Goal: Check status: Check status

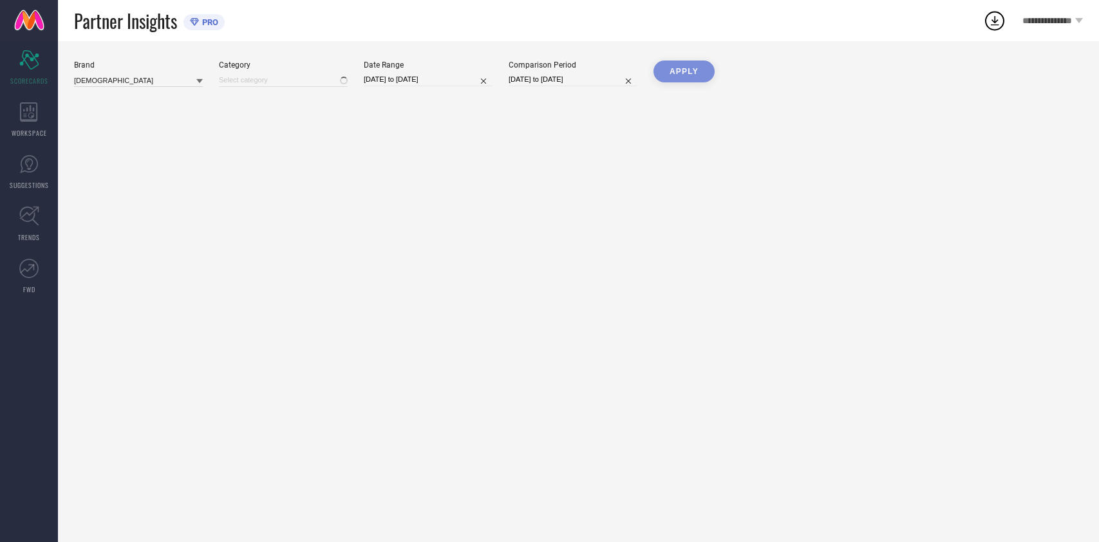
type input "All"
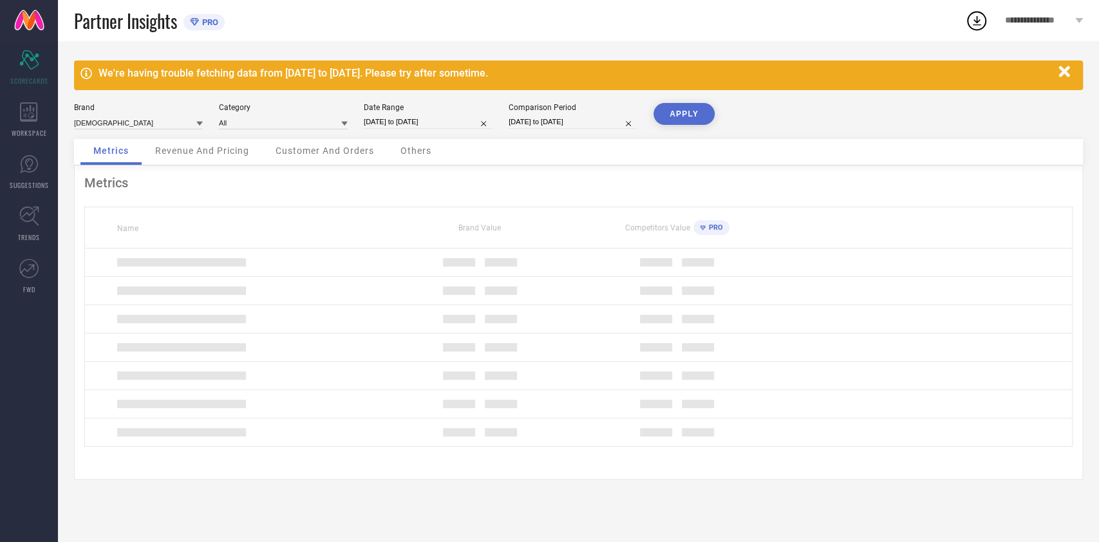
click at [427, 97] on div "We're having trouble fetching data from [DATE] to [DATE]. Please try after some…" at bounding box center [578, 291] width 1041 height 501
click at [433, 111] on div "Date Range" at bounding box center [428, 107] width 129 height 9
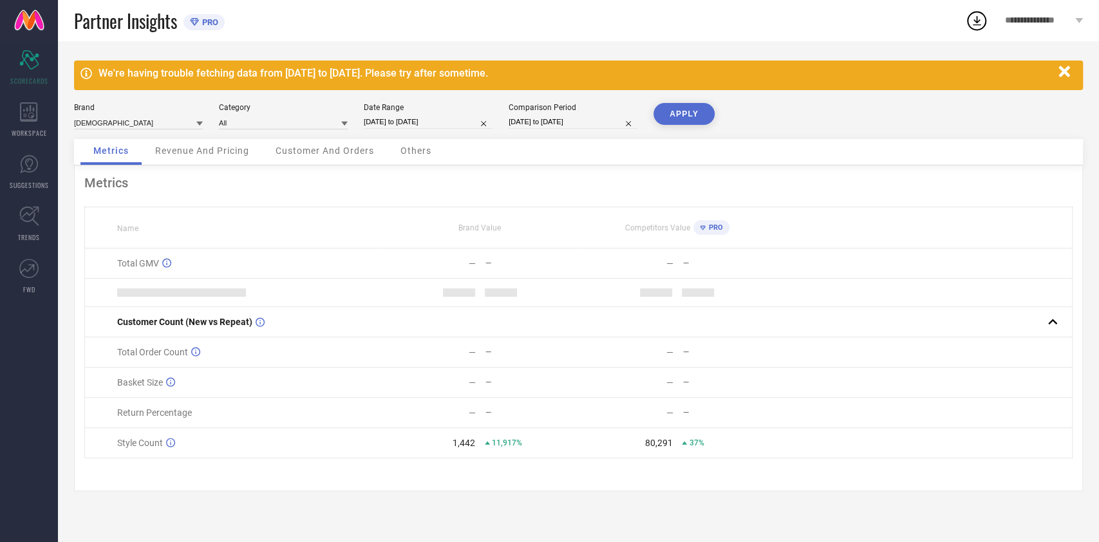
select select "8"
select select "2025"
select select "9"
select select "2025"
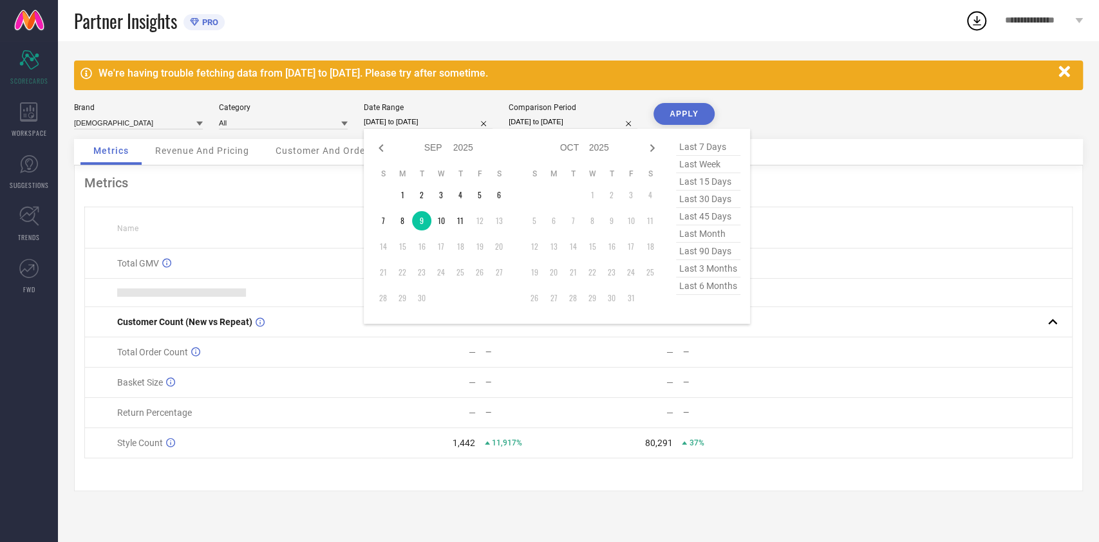
click at [437, 117] on input "[DATE] to [DATE]" at bounding box center [428, 122] width 129 height 14
click at [422, 223] on td "9" at bounding box center [421, 220] width 19 height 19
type input "[DATE] to [DATE]"
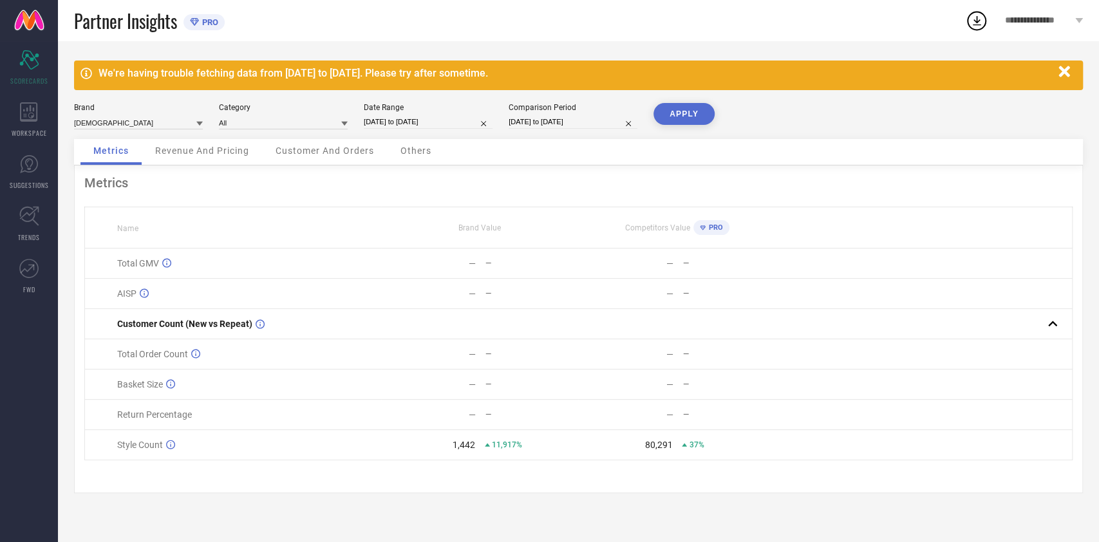
click at [680, 114] on button "APPLY" at bounding box center [683, 114] width 61 height 22
click at [402, 115] on input "[DATE] to [DATE]" at bounding box center [428, 122] width 129 height 14
select select "8"
select select "2025"
select select "9"
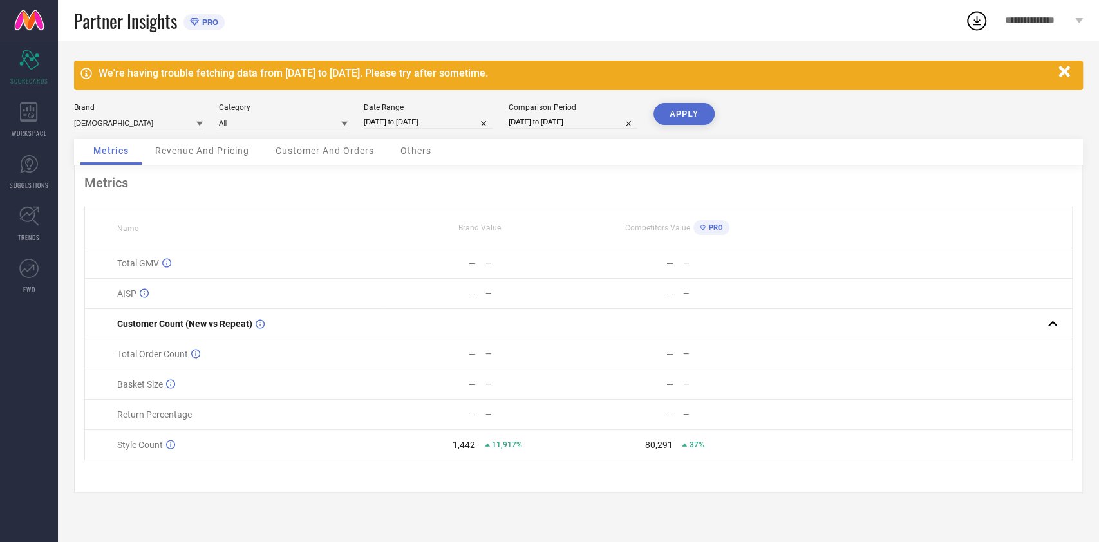
select select "2025"
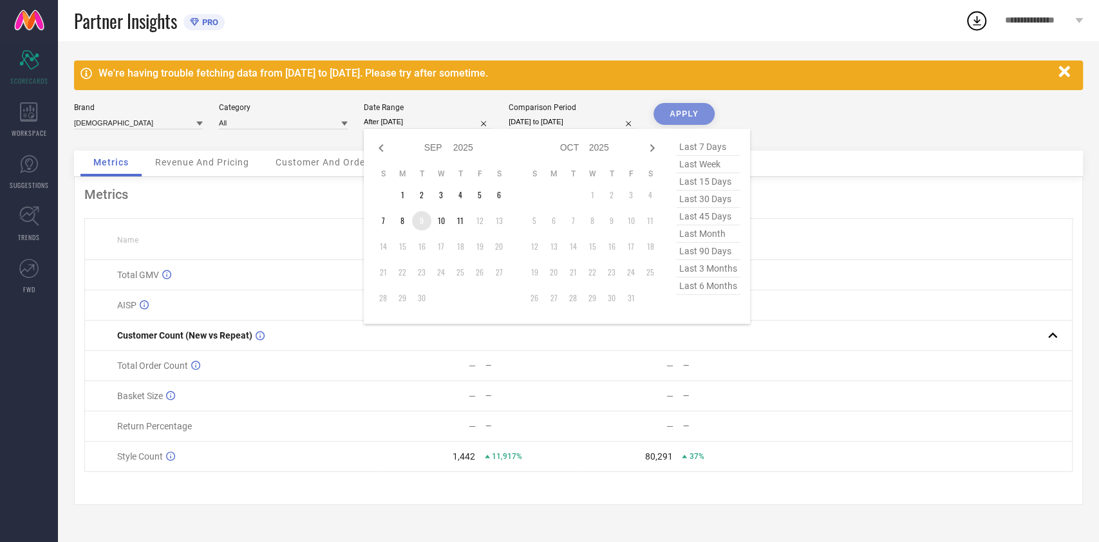
click at [422, 214] on td "9" at bounding box center [421, 220] width 19 height 19
type input "[DATE] to [DATE]"
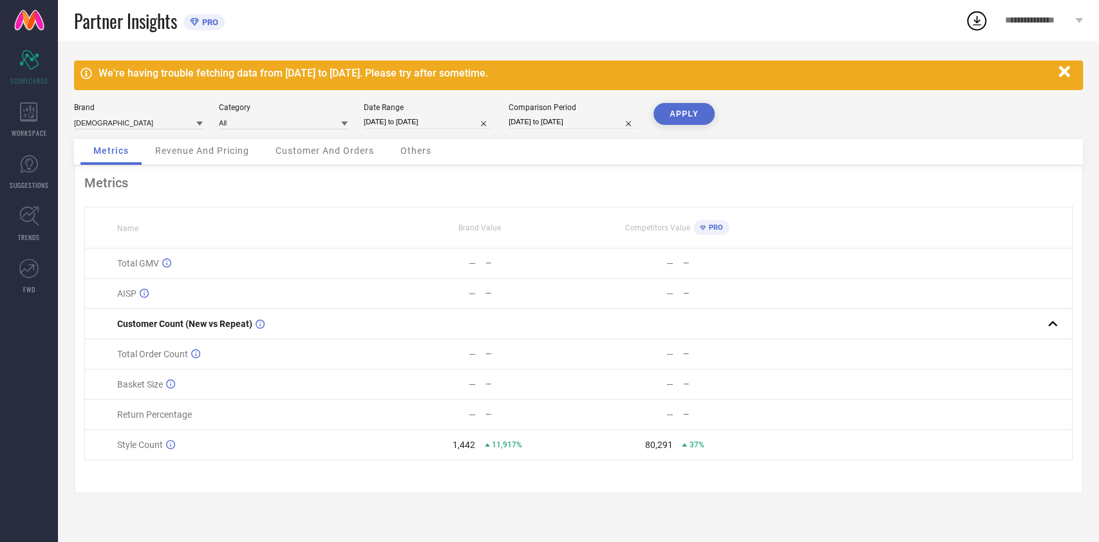
click at [687, 119] on button "APPLY" at bounding box center [683, 114] width 61 height 22
click at [443, 125] on input "[DATE] to [DATE]" at bounding box center [428, 122] width 129 height 14
select select "8"
select select "2025"
select select "9"
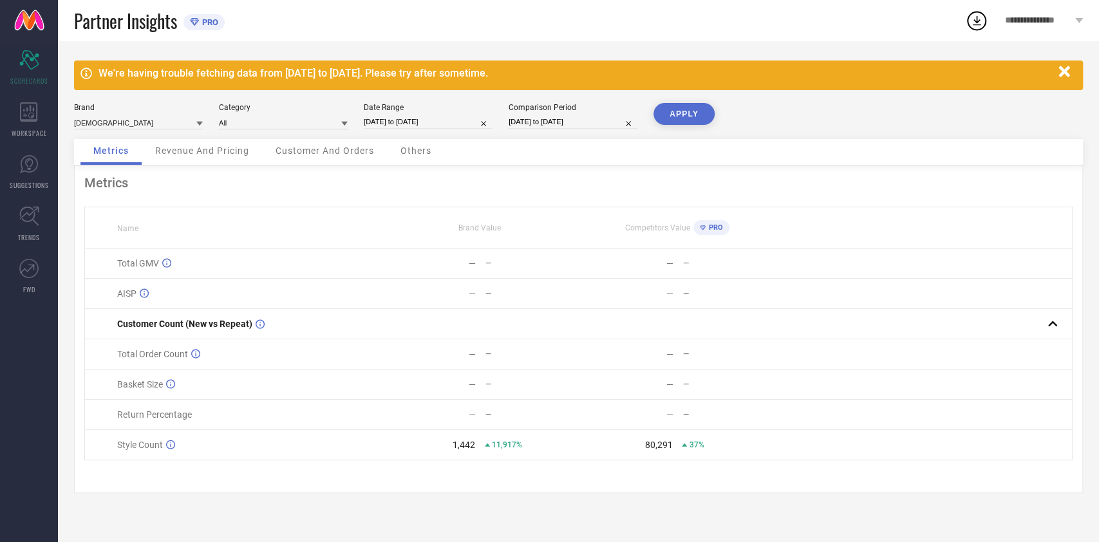
select select "2025"
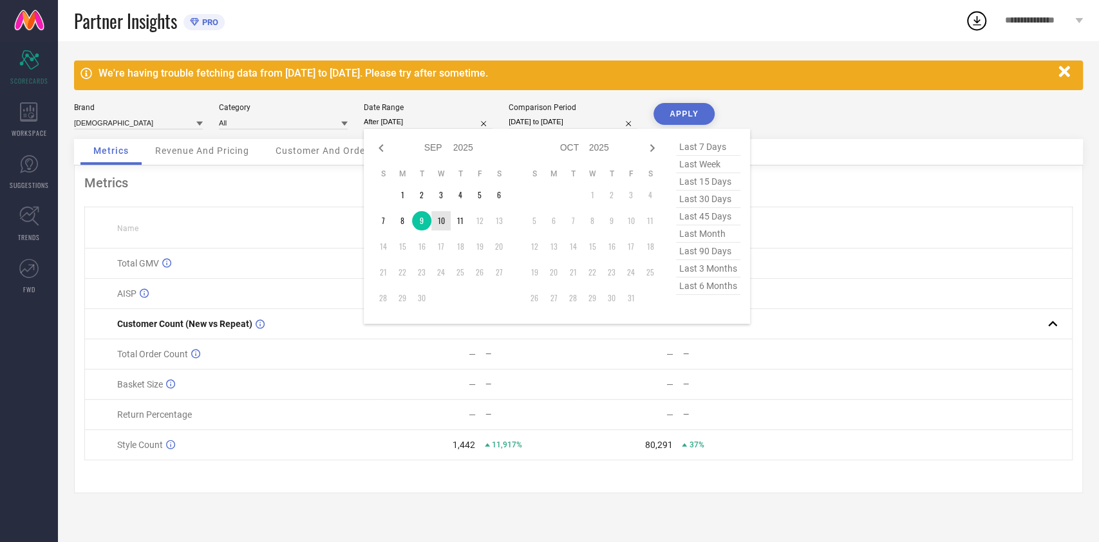
click at [439, 213] on td "10" at bounding box center [440, 220] width 19 height 19
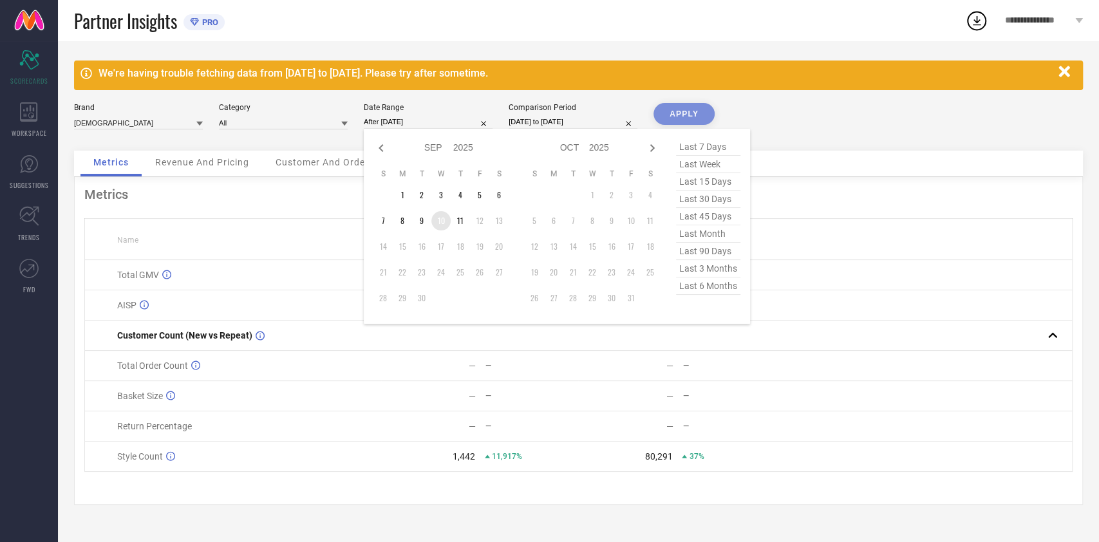
type input "10-09-2025 to 10-09-2025"
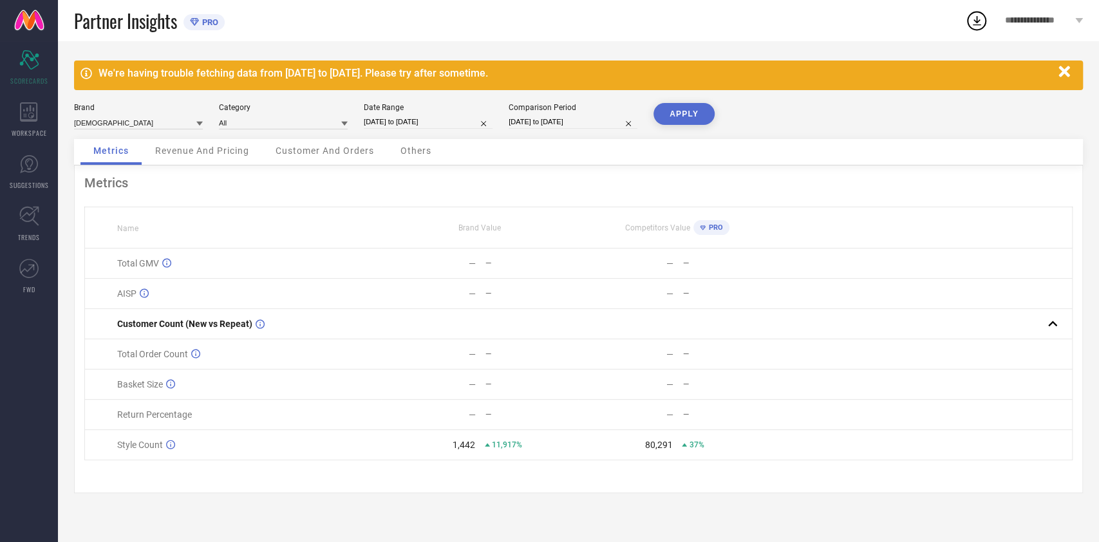
click at [673, 116] on button "APPLY" at bounding box center [683, 114] width 61 height 22
